Goal: Connect with others: Connect with other users

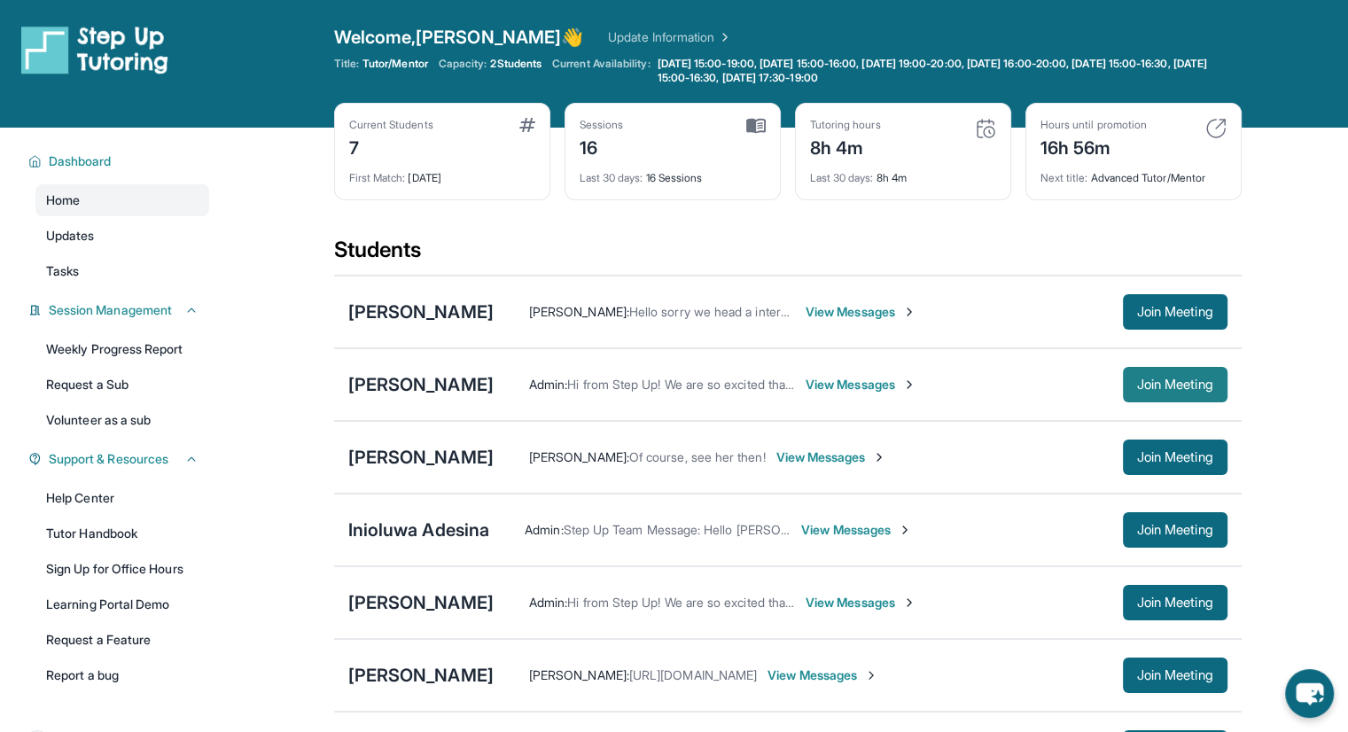
click at [1155, 382] on span "Join Meeting" at bounding box center [1175, 384] width 76 height 11
click at [1141, 387] on span "Join Meeting" at bounding box center [1175, 384] width 76 height 11
click at [1172, 387] on span "Join Meeting" at bounding box center [1175, 384] width 76 height 11
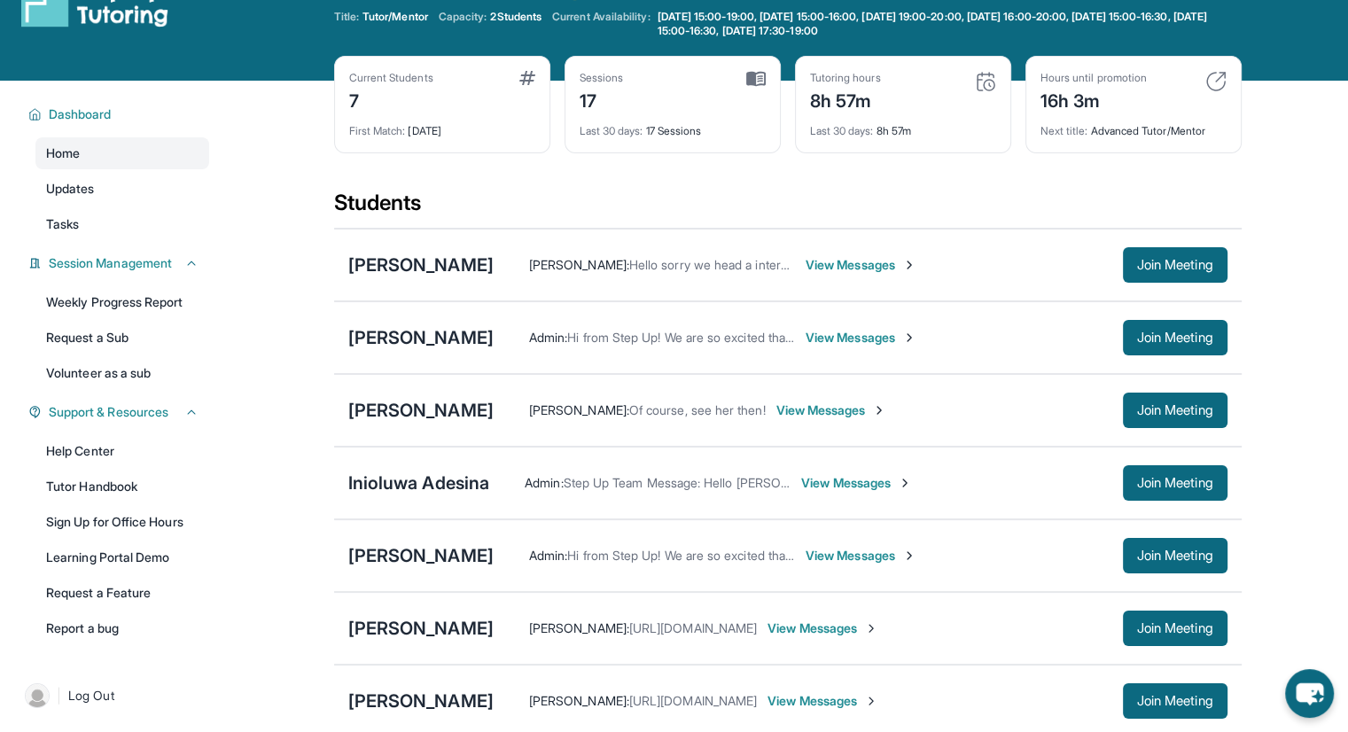
scroll to position [89, 0]
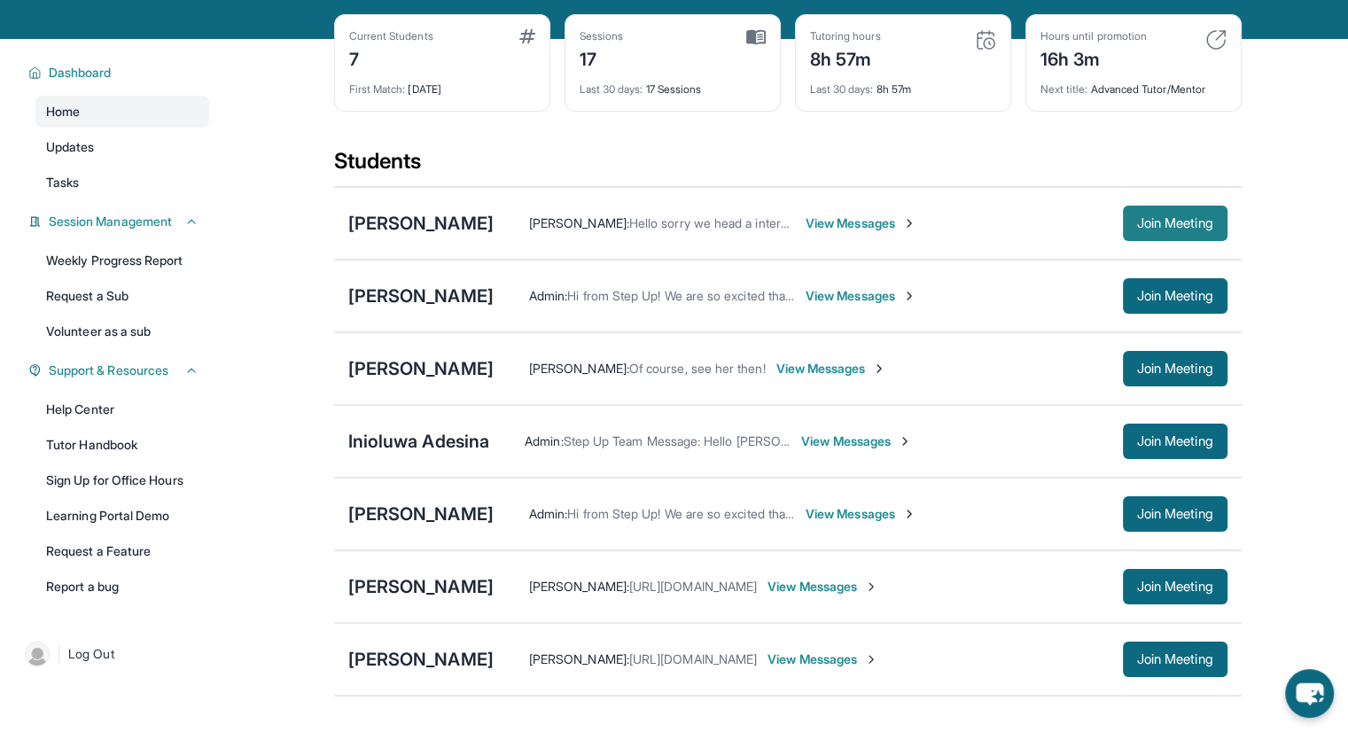
click at [1171, 218] on span "Join Meeting" at bounding box center [1175, 223] width 76 height 11
click at [440, 229] on div "[PERSON_NAME]" at bounding box center [420, 223] width 145 height 25
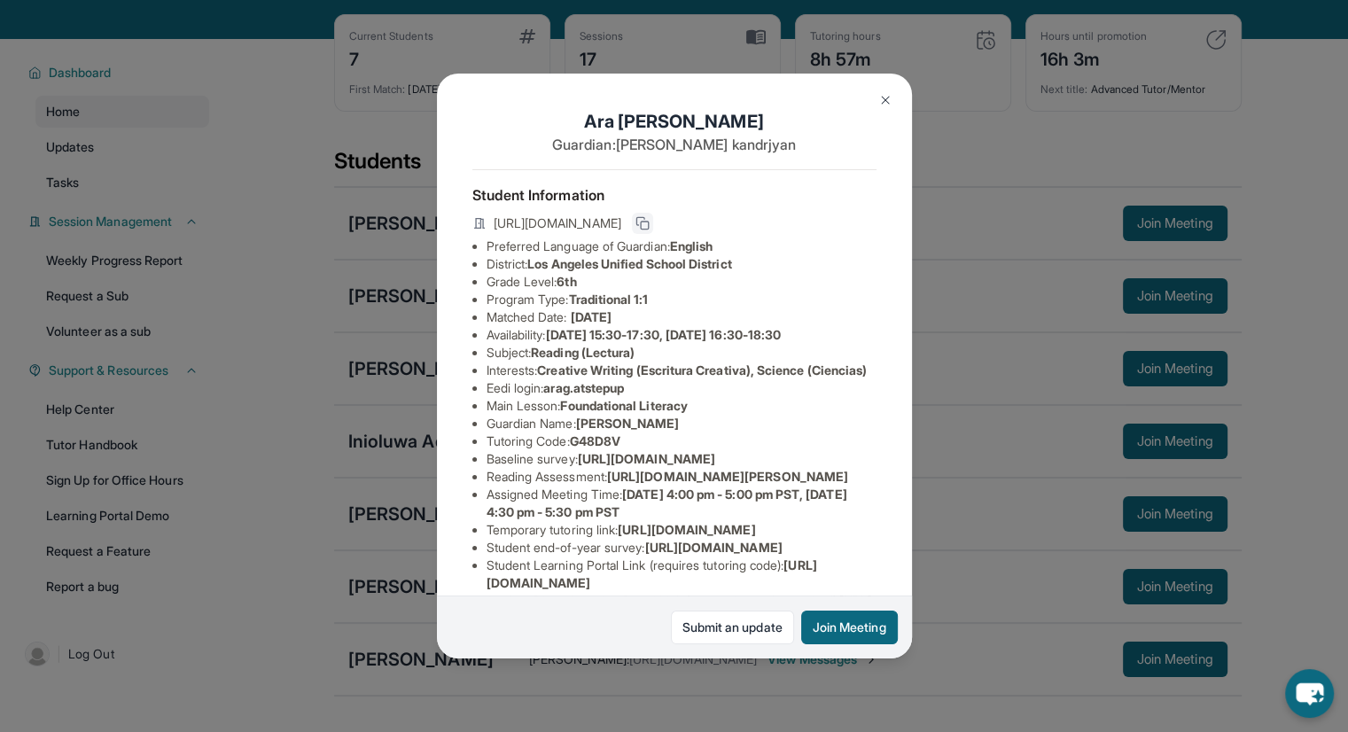
click at [650, 230] on icon at bounding box center [642, 223] width 14 height 14
click at [882, 105] on img at bounding box center [885, 100] width 14 height 14
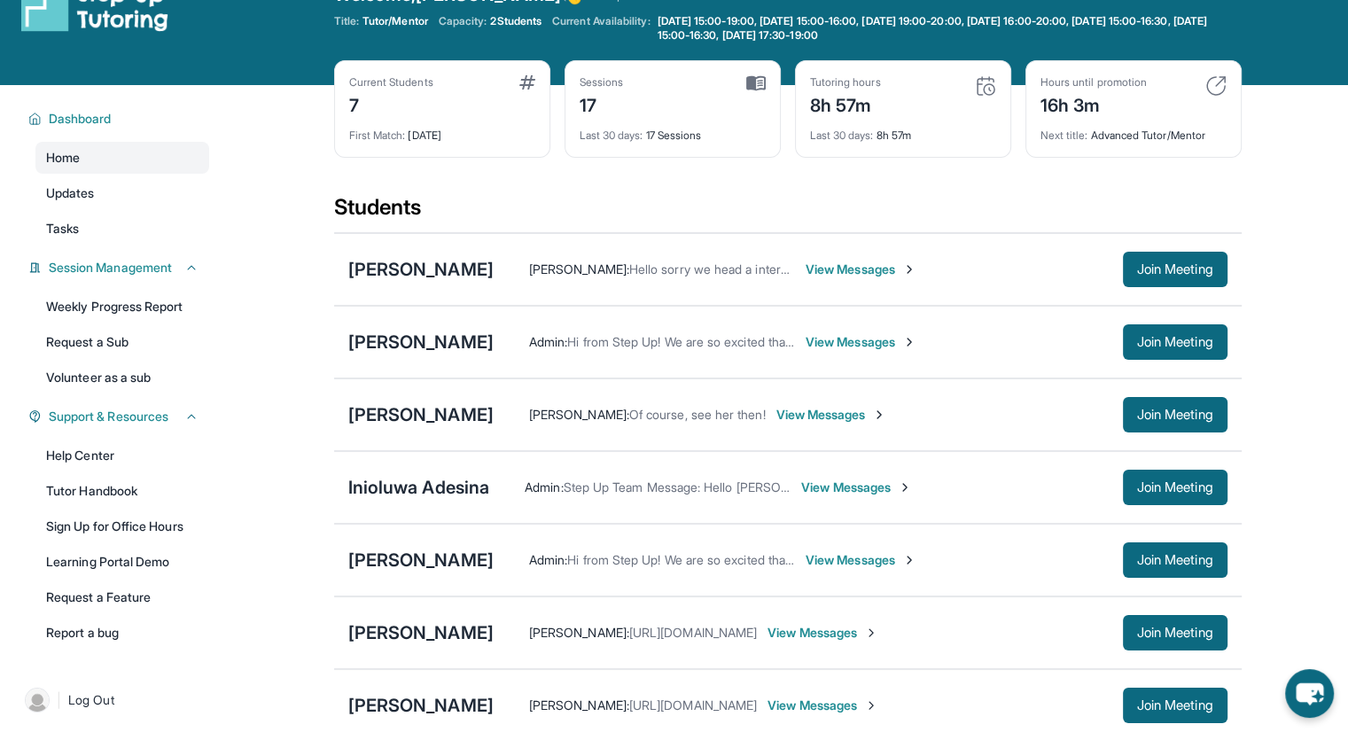
scroll to position [0, 0]
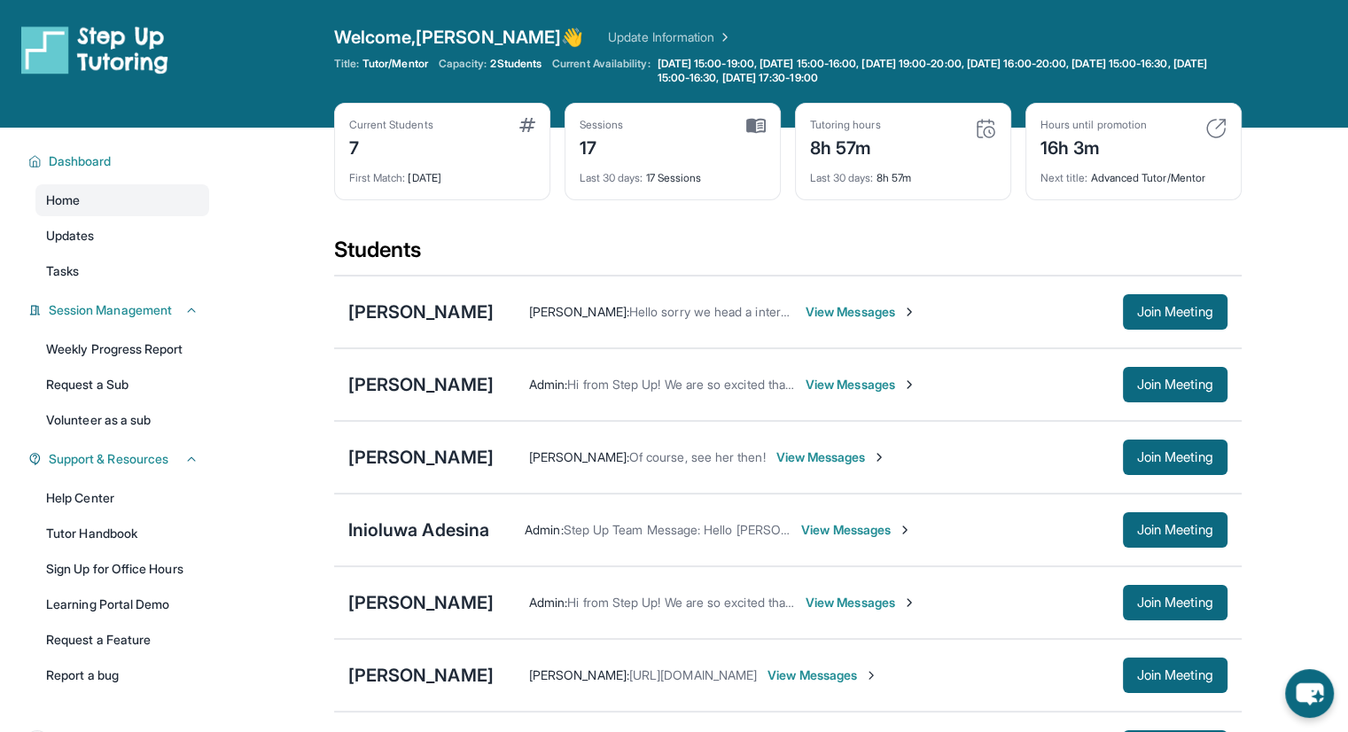
click at [608, 33] on link "Update Information" at bounding box center [670, 37] width 124 height 18
click at [608, 35] on link "Update Information" at bounding box center [670, 37] width 124 height 18
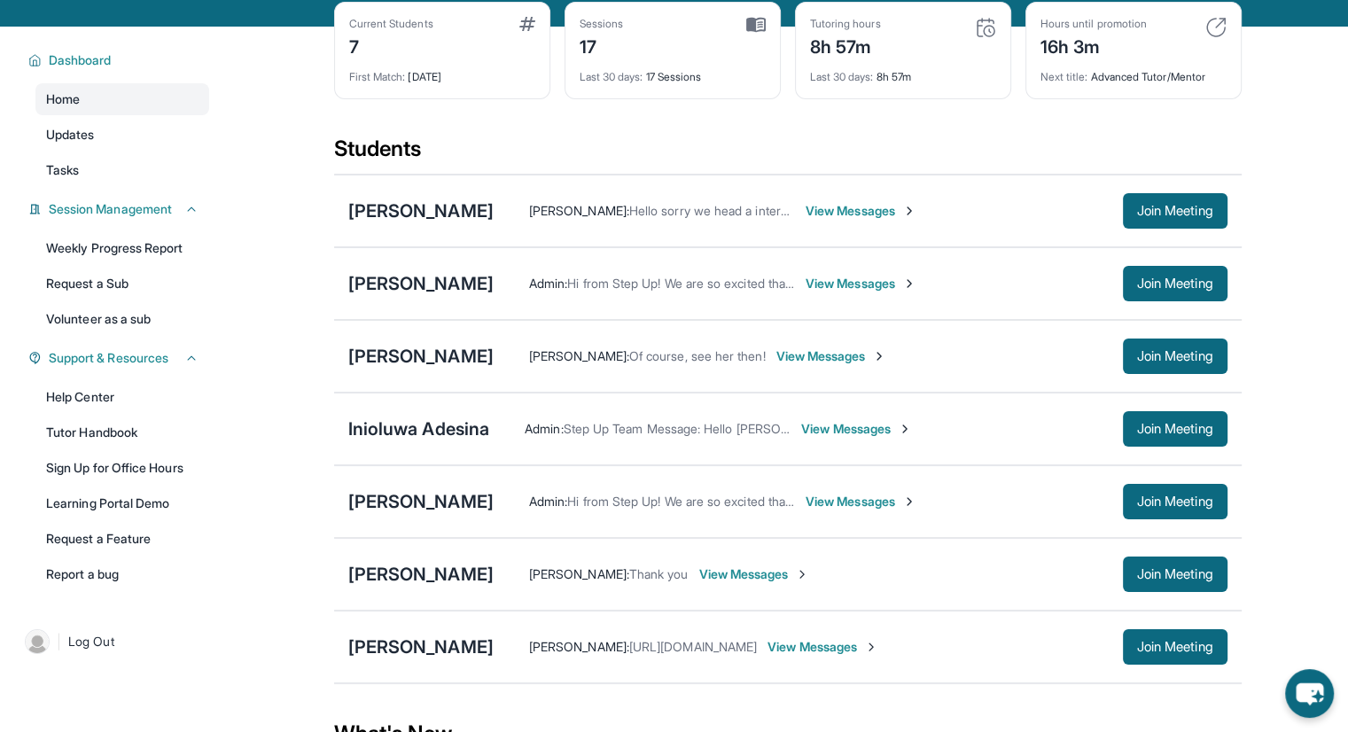
scroll to position [177, 0]
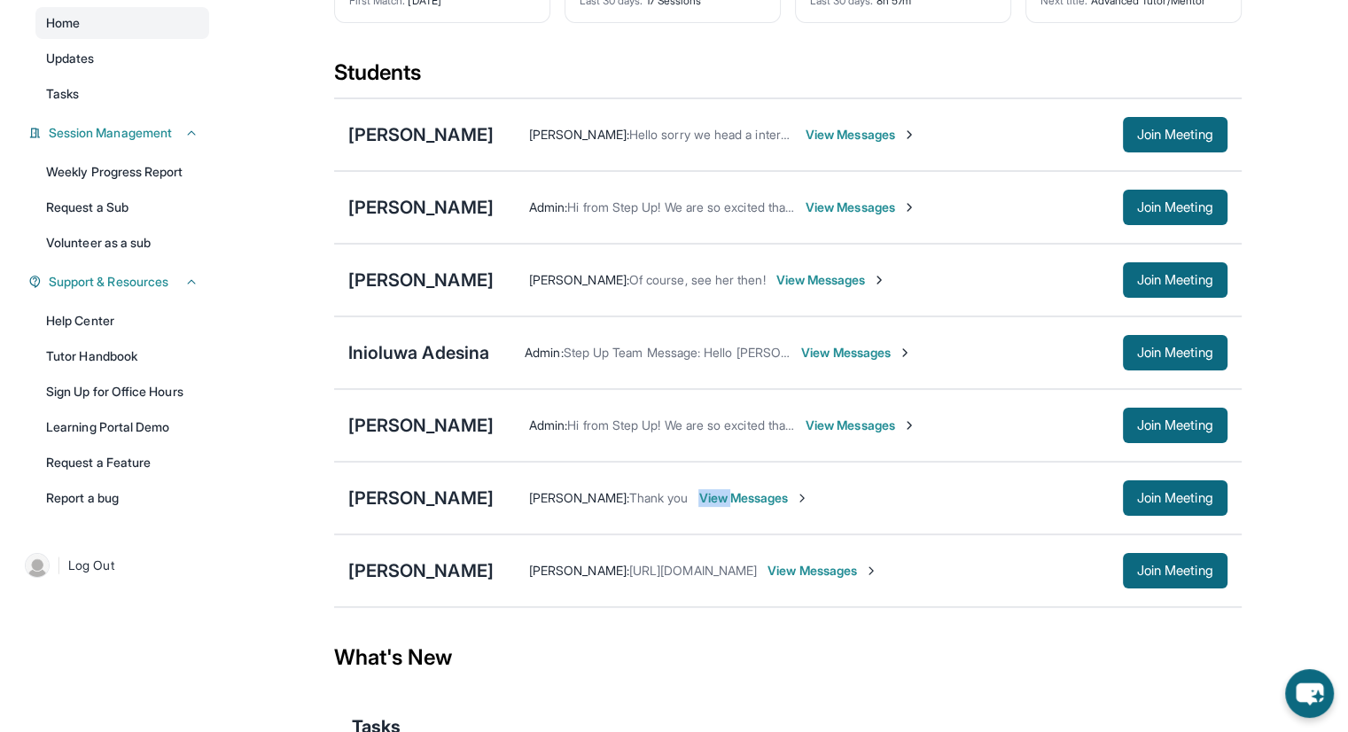
click at [725, 504] on div "Lowela Robinos : Thank you View Messages Join Meeting" at bounding box center [861, 497] width 734 height 35
click at [730, 497] on span "View Messages" at bounding box center [753, 498] width 111 height 18
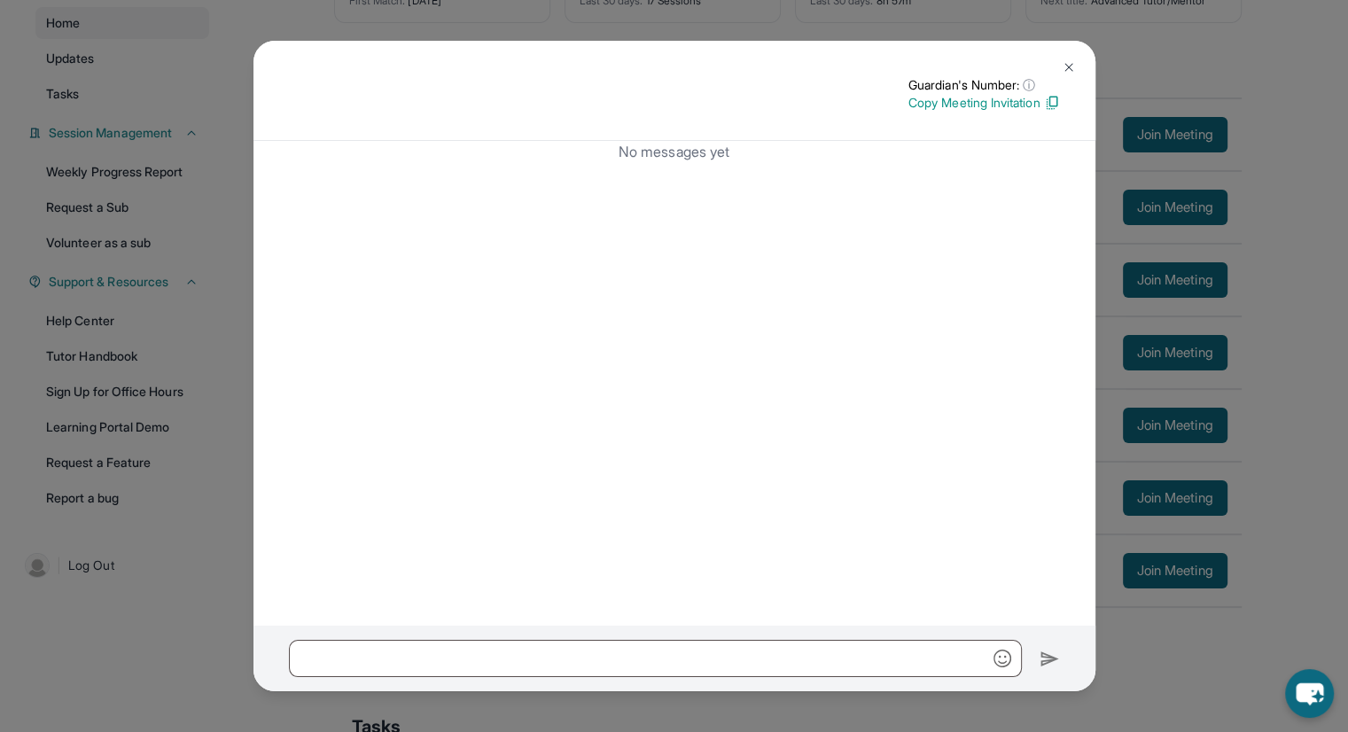
click at [1076, 58] on button at bounding box center [1068, 67] width 35 height 35
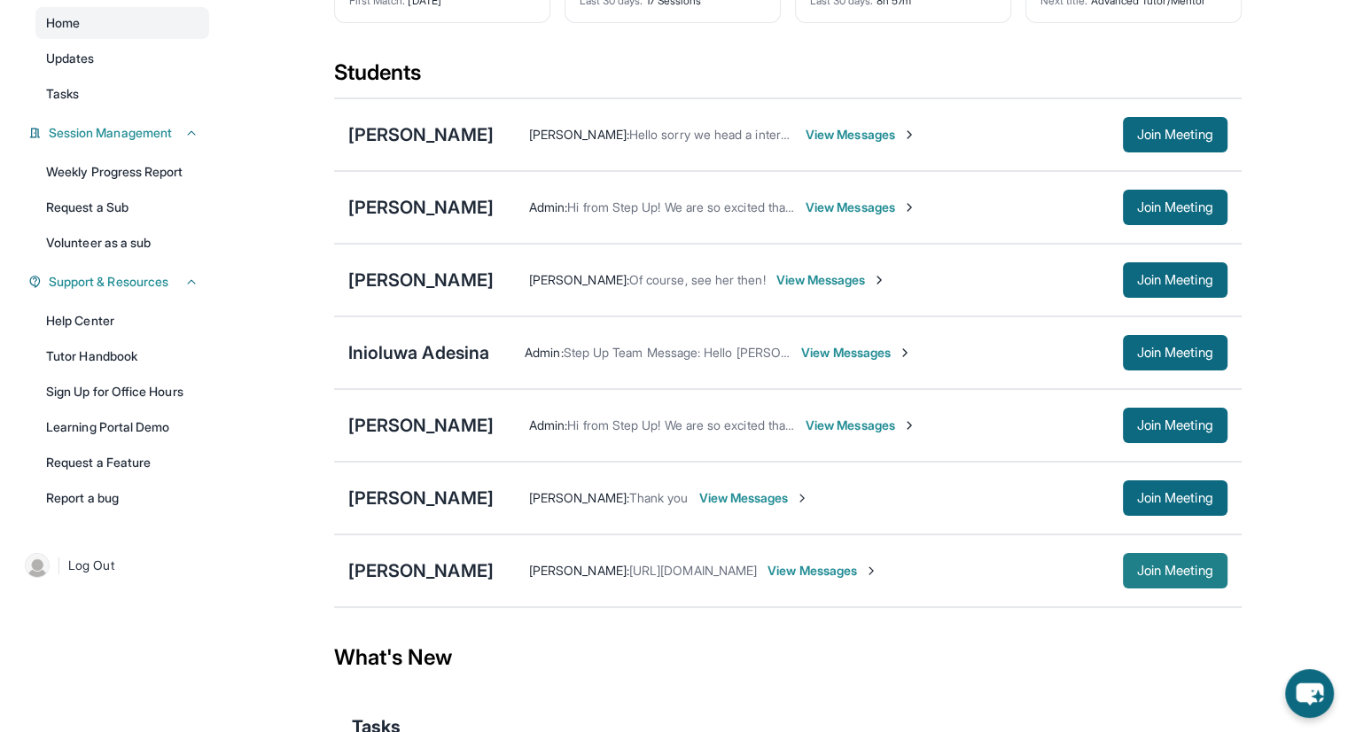
click at [1171, 570] on span "Join Meeting" at bounding box center [1175, 570] width 76 height 11
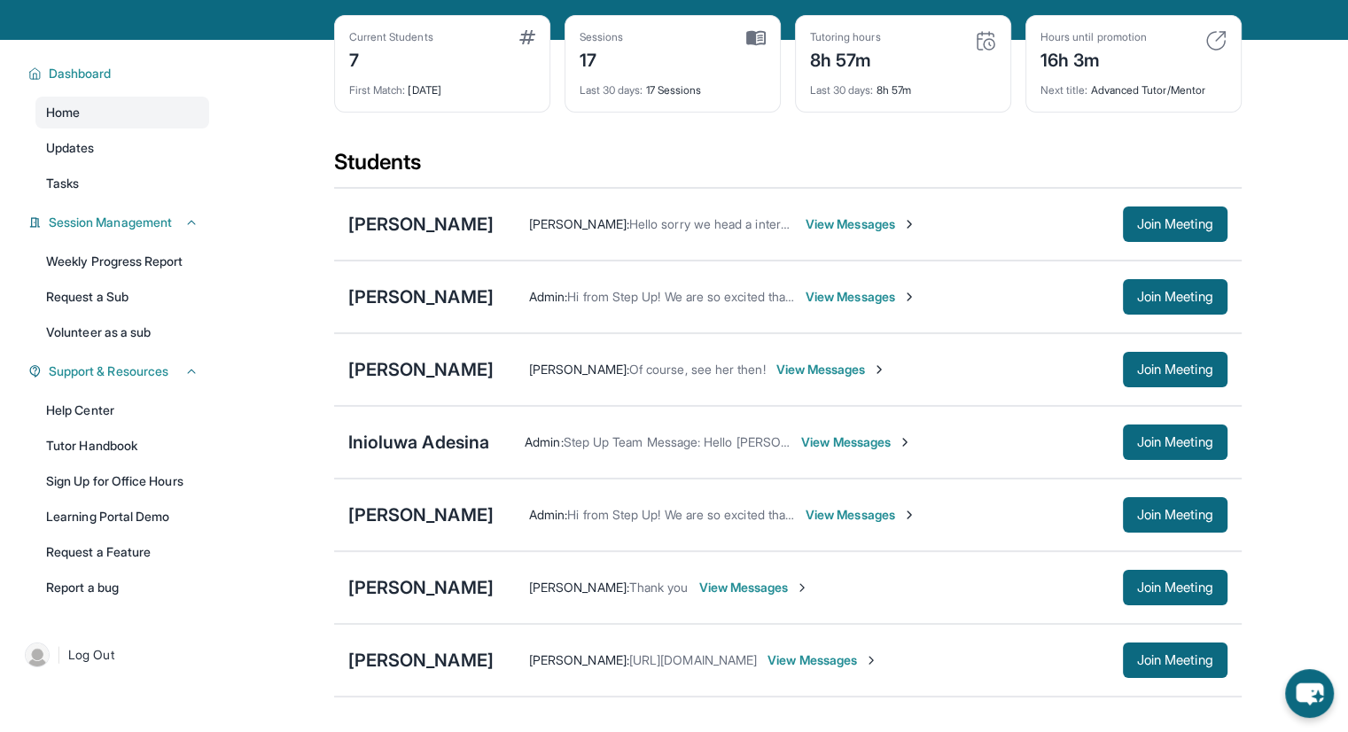
scroll to position [89, 0]
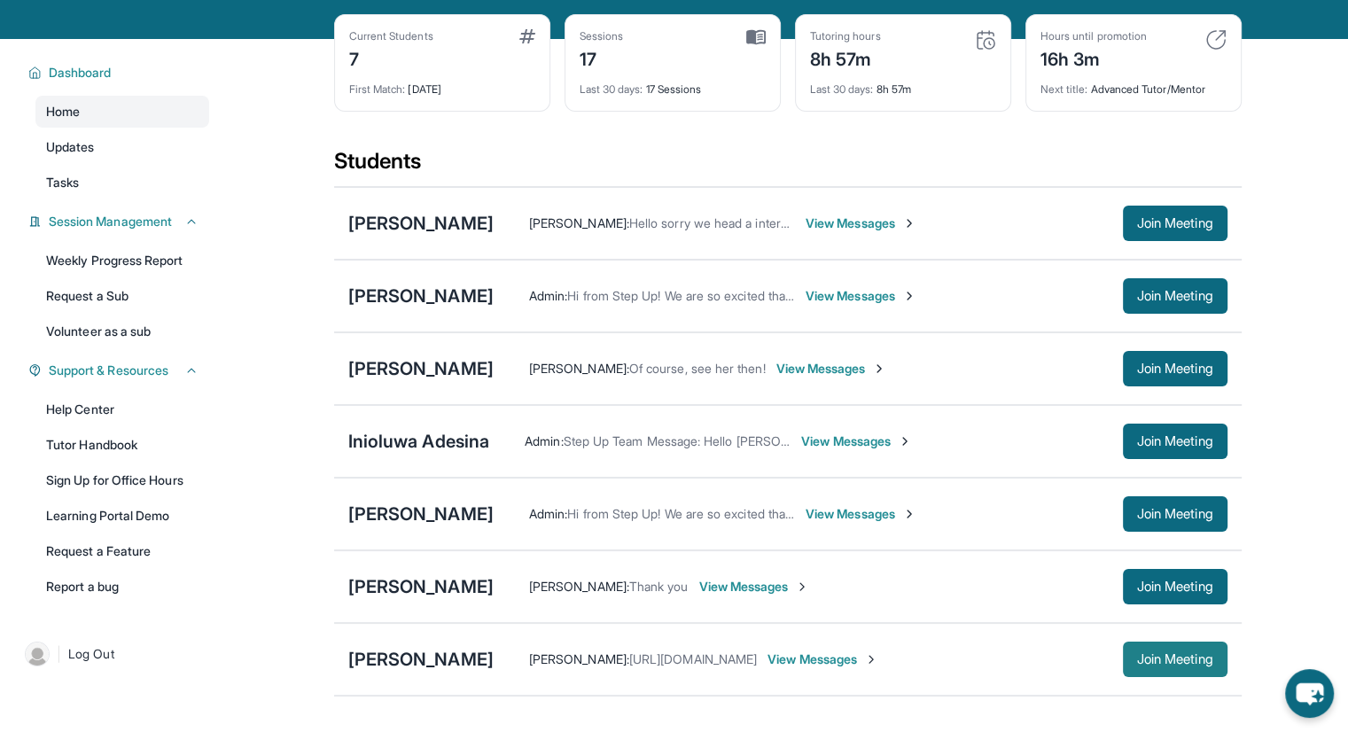
click at [1163, 654] on span "Join Meeting" at bounding box center [1175, 659] width 76 height 11
click at [388, 666] on div "[PERSON_NAME]" at bounding box center [420, 659] width 145 height 25
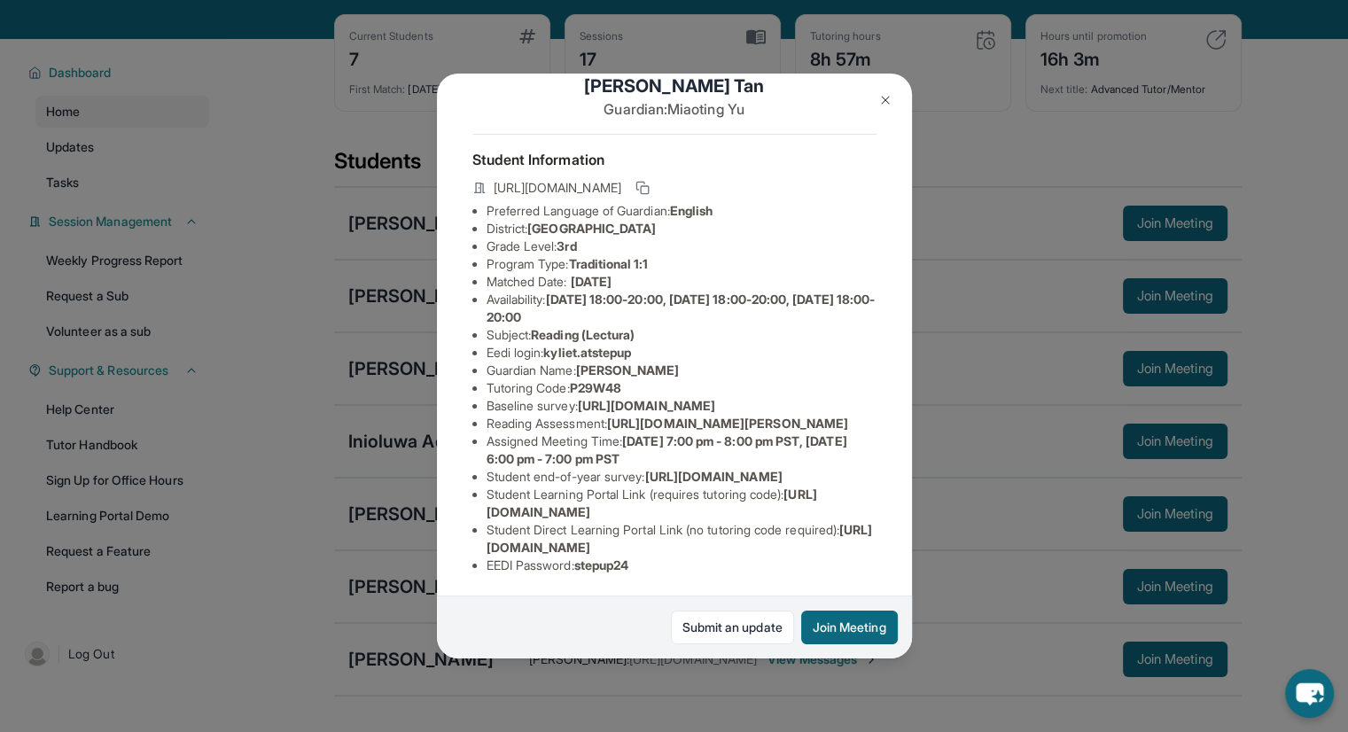
scroll to position [134, 0]
drag, startPoint x: 486, startPoint y: 334, endPoint x: 743, endPoint y: 362, distance: 258.4
click at [743, 397] on li "Baseline survey : https://airtable.com/apprlfn8WjpjBUn2G/shrK0QR6AaNyG5psY?pref…" at bounding box center [681, 406] width 390 height 18
copy span "https://airtable.com/apprlfn8WjpjBUn2G/shrK0QR6AaNyG5psY?prefill_Type%20of%20Fo…"
click at [892, 105] on button at bounding box center [884, 99] width 35 height 35
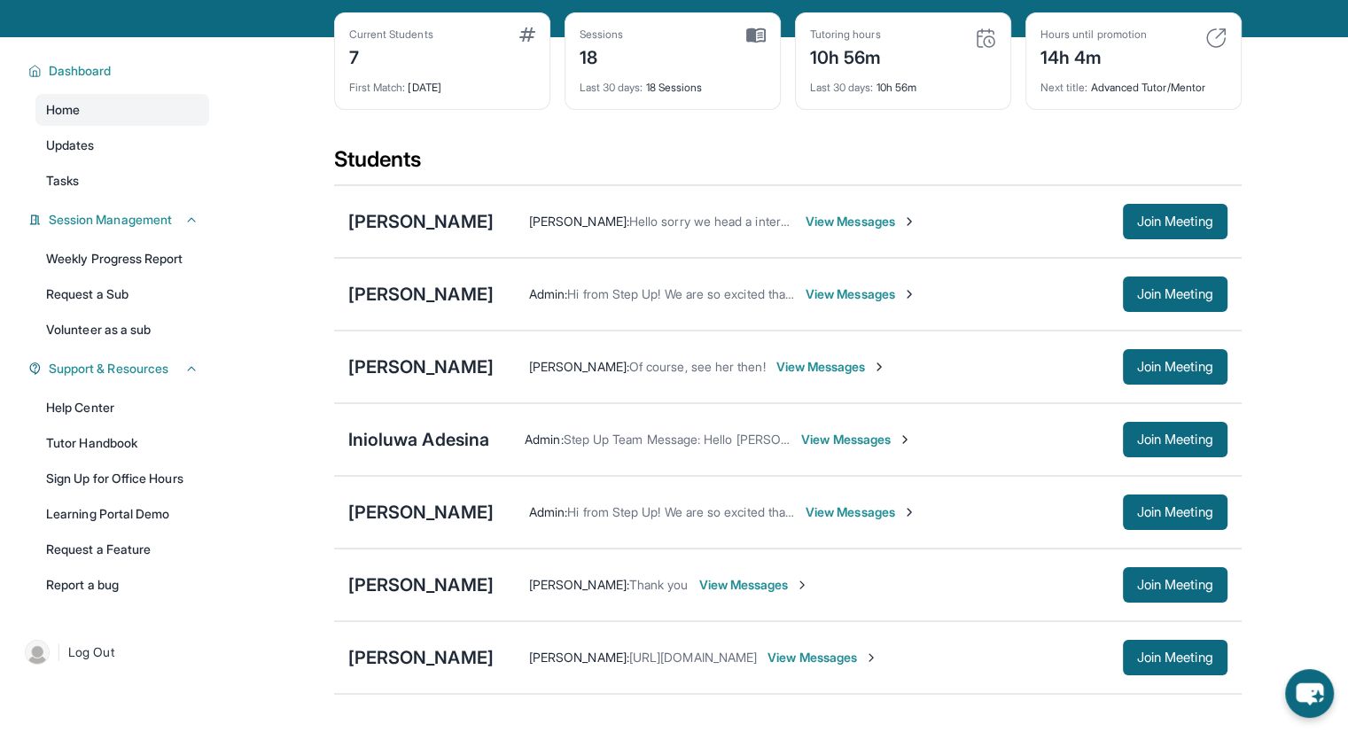
scroll to position [177, 0]
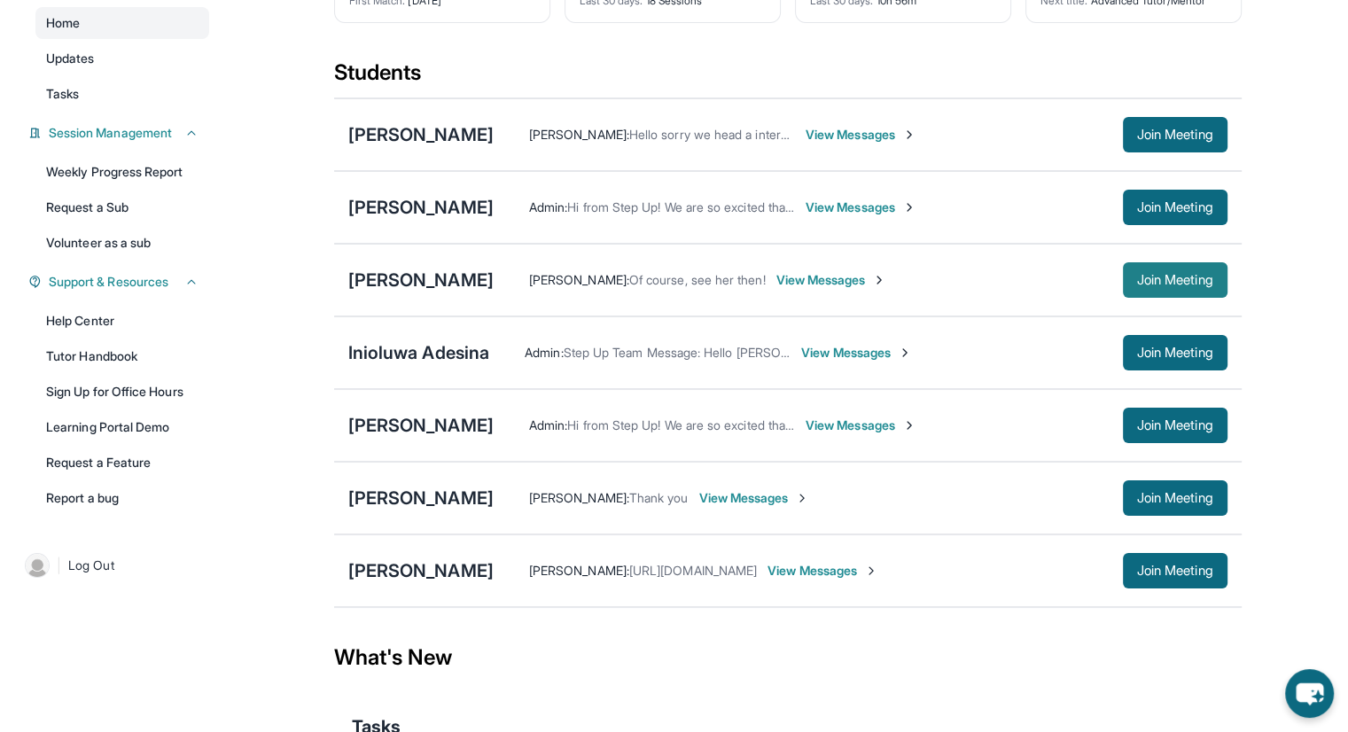
click at [1147, 277] on span "Join Meeting" at bounding box center [1175, 280] width 76 height 11
click at [429, 211] on div "[PERSON_NAME]" at bounding box center [420, 207] width 145 height 25
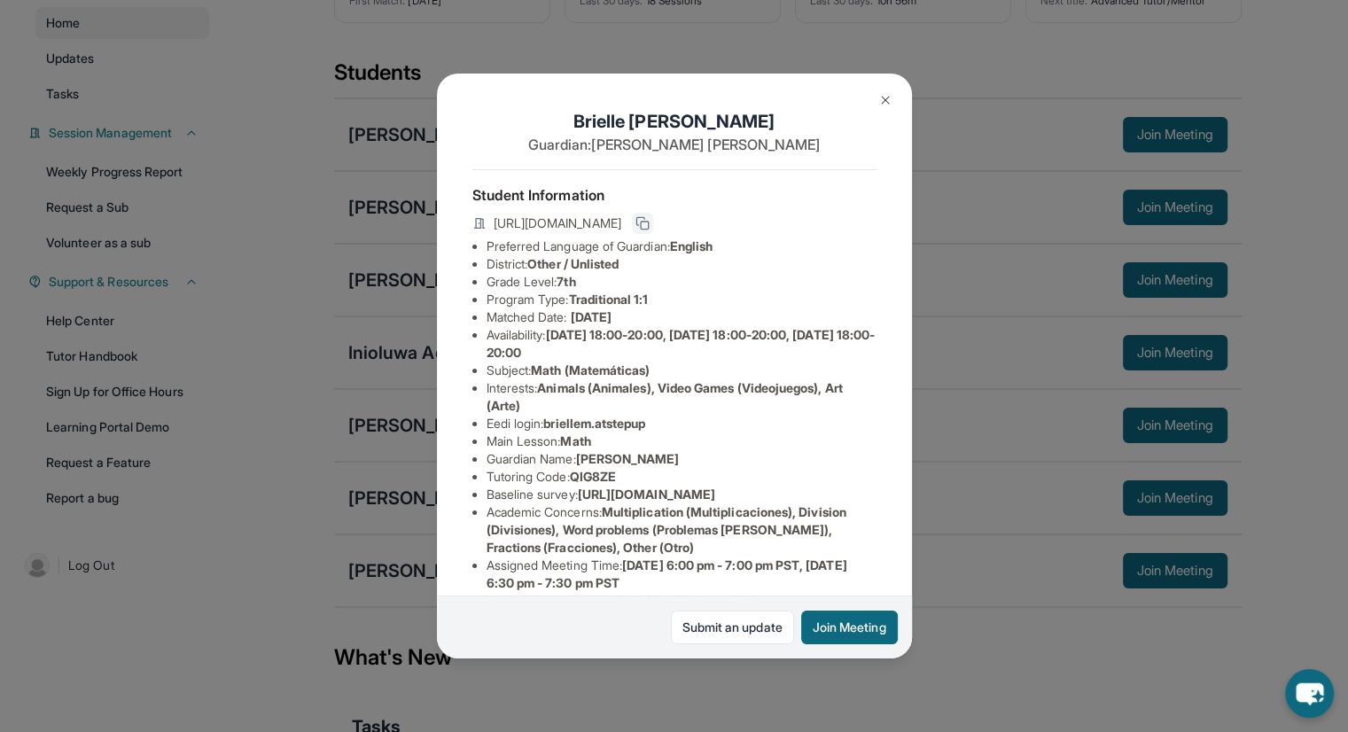
click at [653, 234] on button at bounding box center [642, 223] width 21 height 21
click at [878, 98] on img at bounding box center [885, 100] width 14 height 14
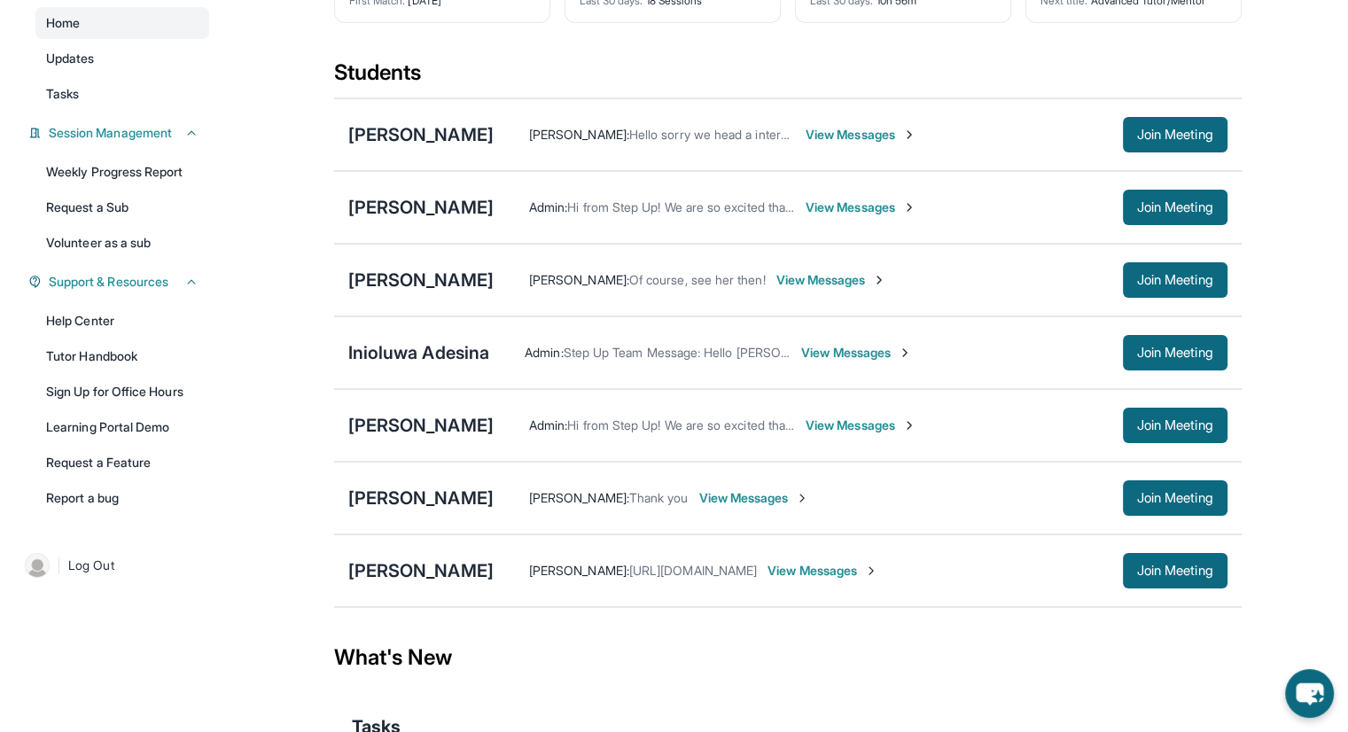
scroll to position [0, 0]
